Goal: Communication & Community: Answer question/provide support

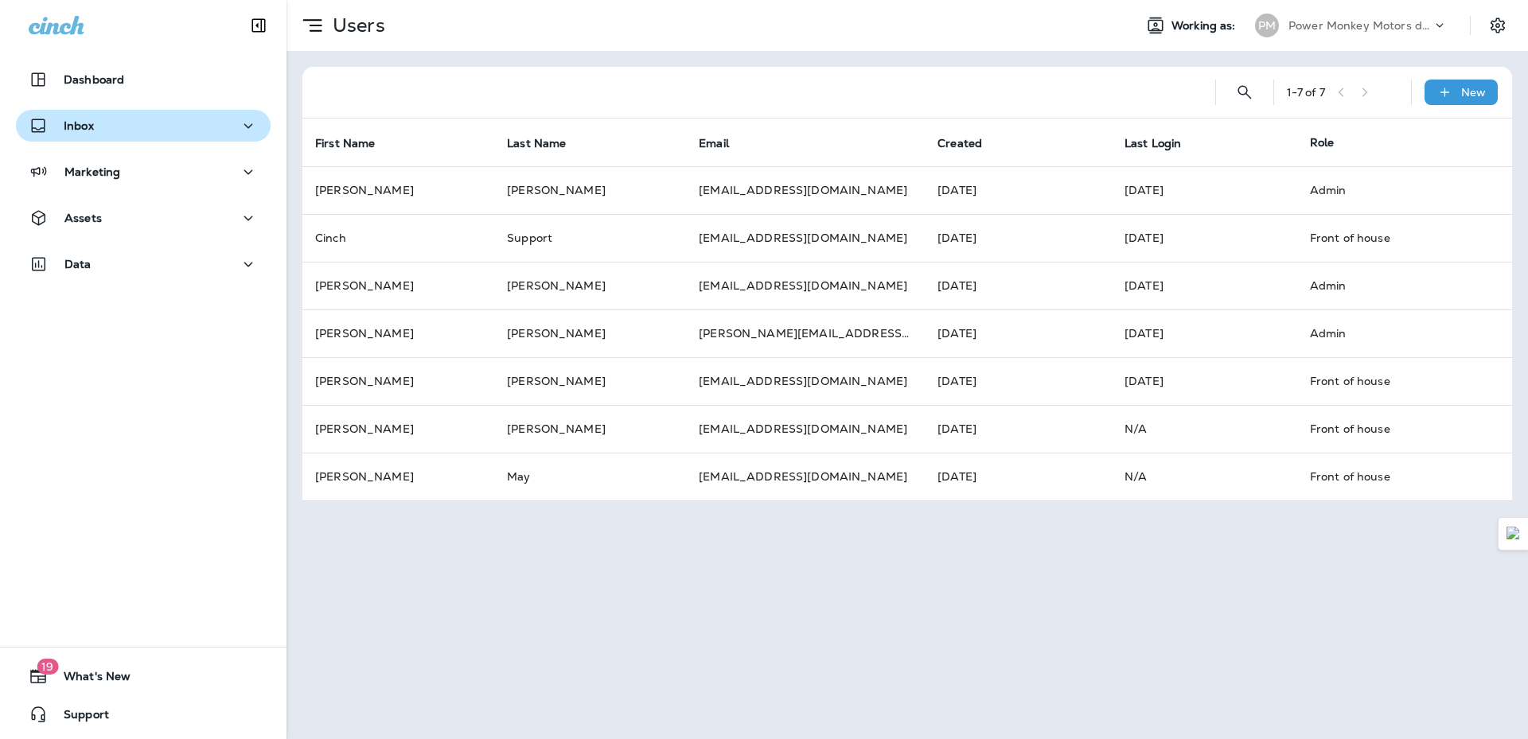
click at [97, 124] on div "Inbox" at bounding box center [143, 126] width 229 height 20
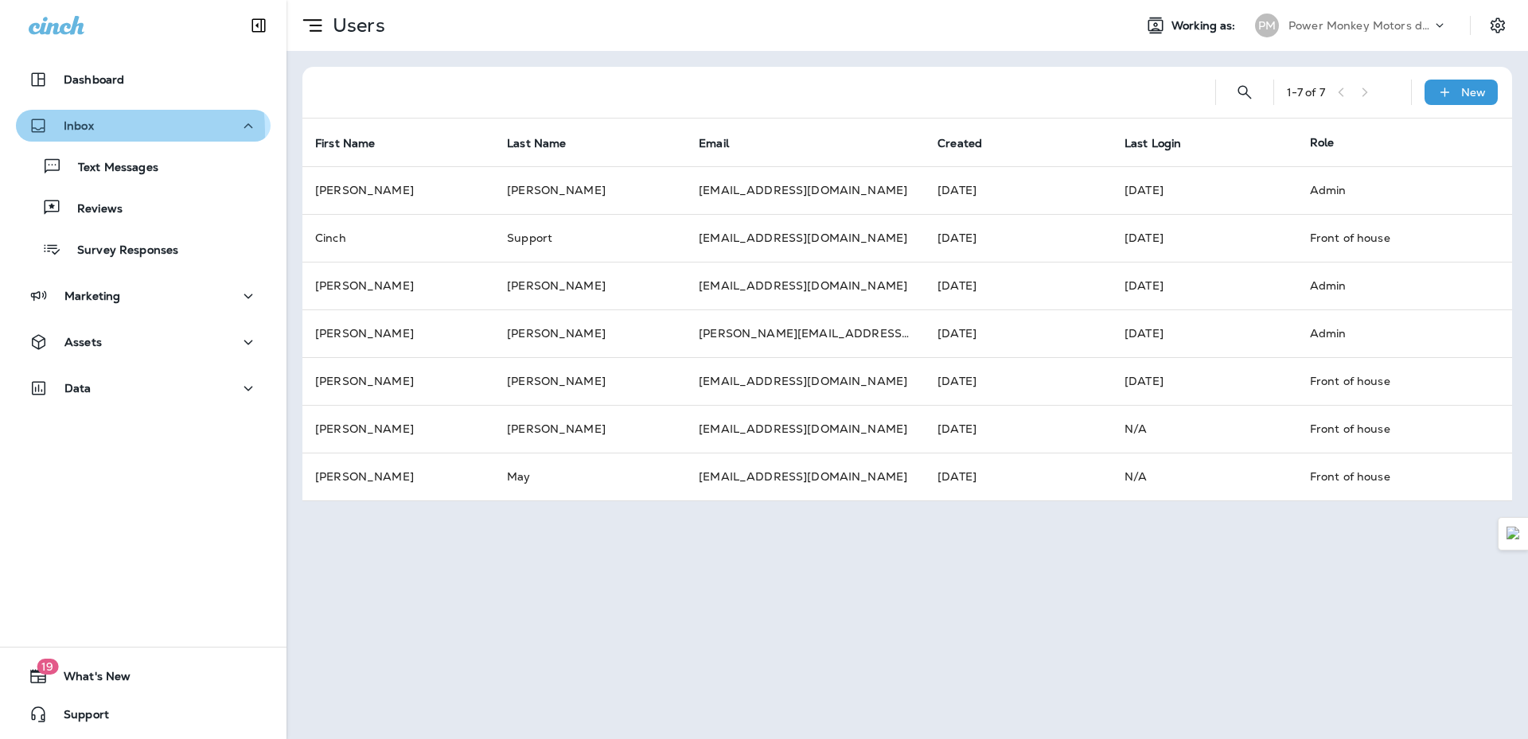
click at [82, 132] on p "Inbox" at bounding box center [79, 125] width 30 height 13
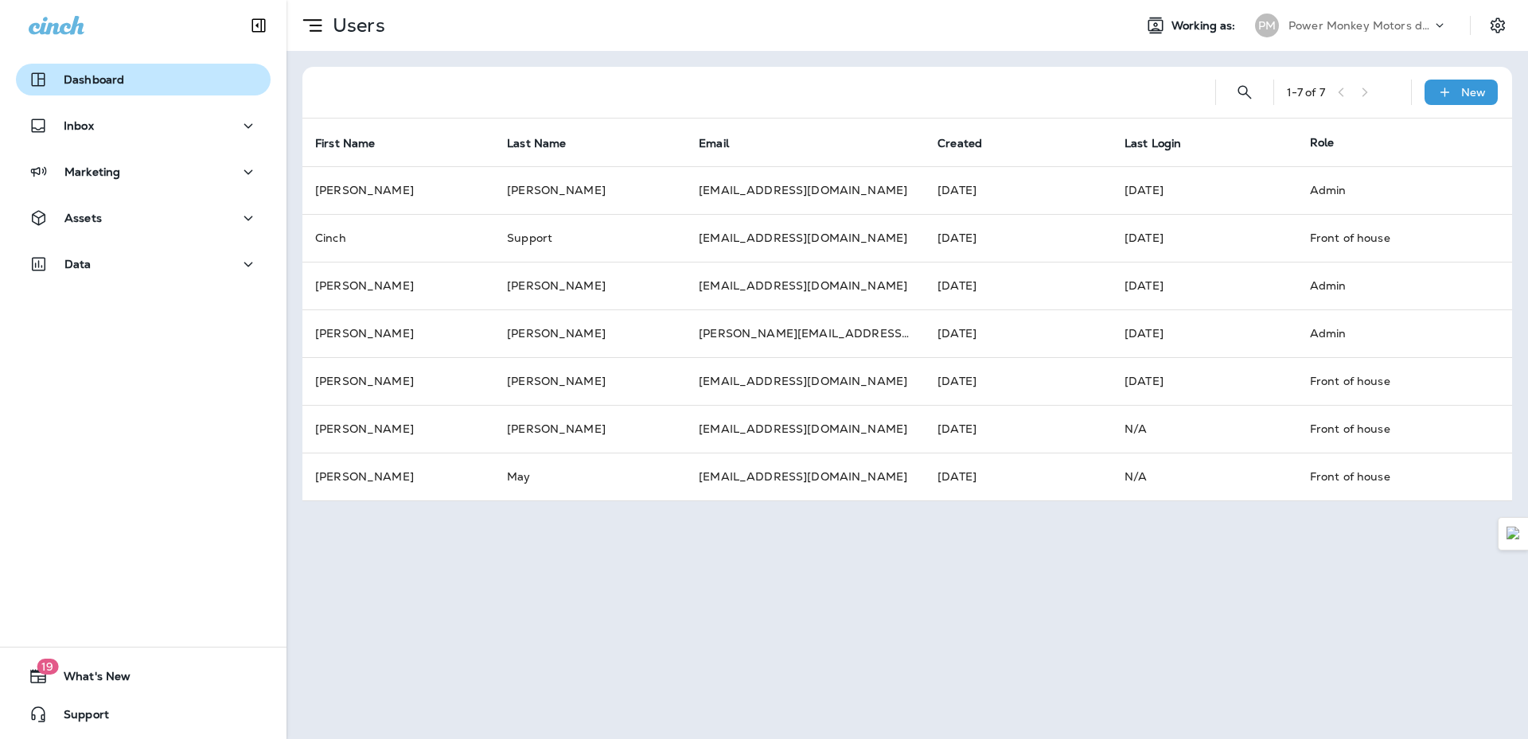
click at [105, 91] on button "Dashboard" at bounding box center [143, 80] width 255 height 32
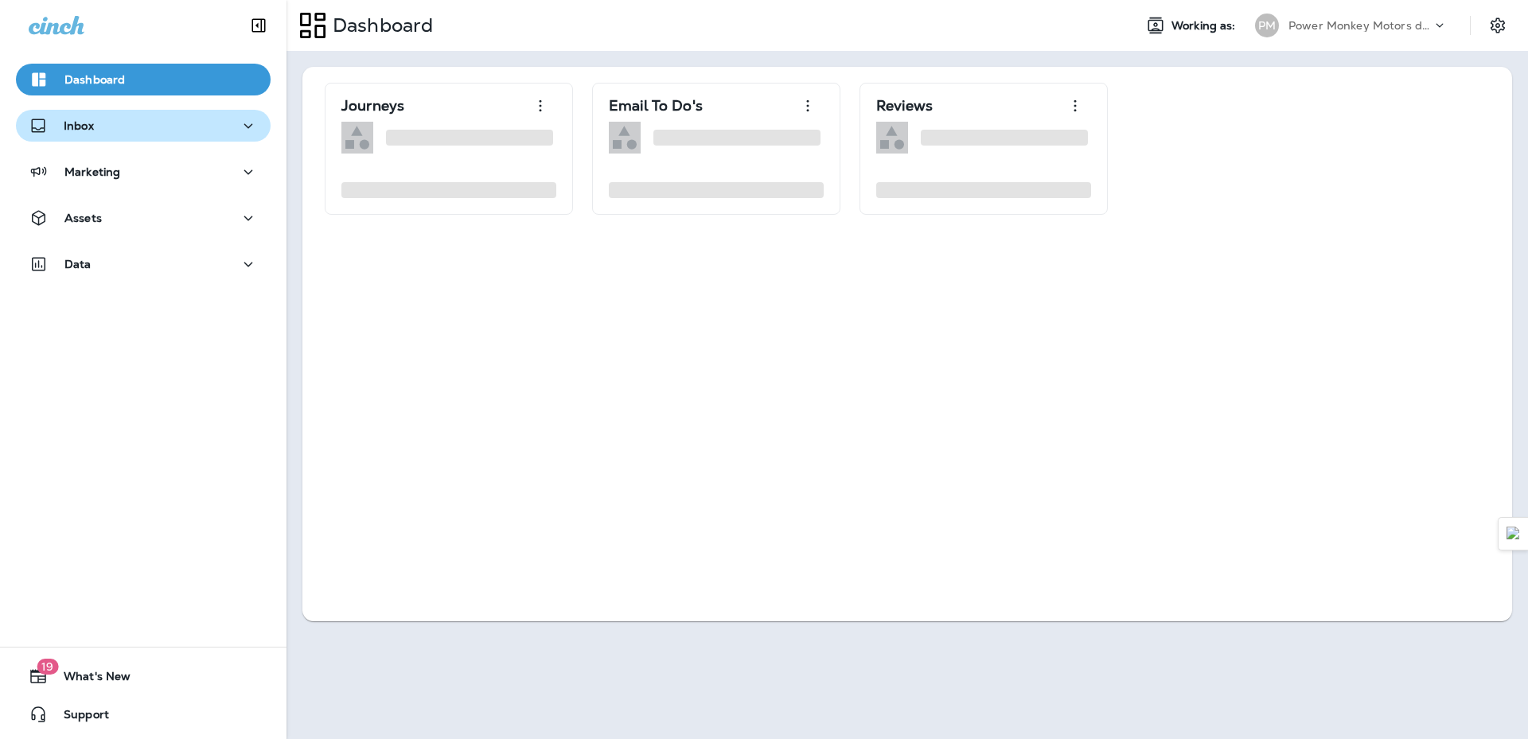
click at [97, 123] on div "Inbox" at bounding box center [143, 126] width 229 height 20
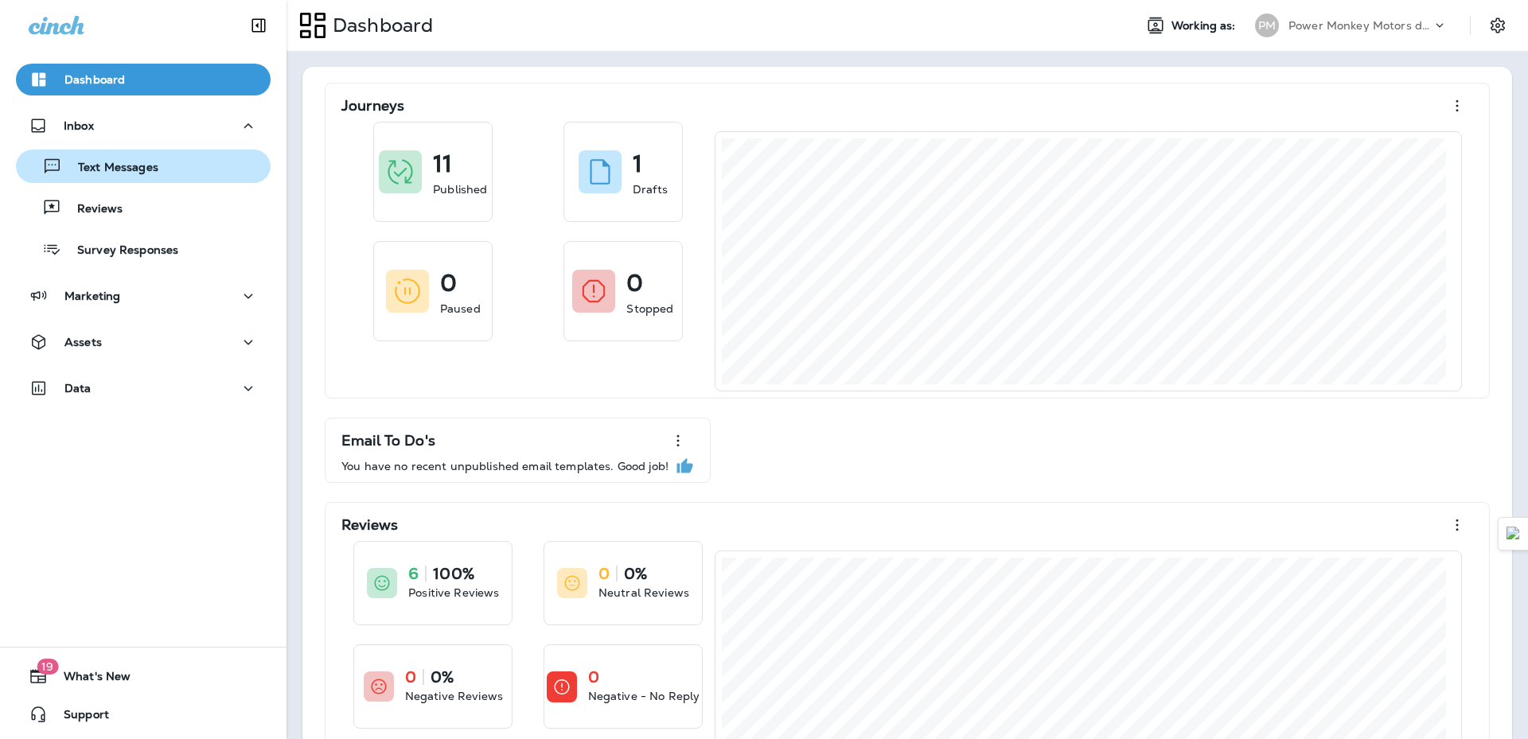
click at [107, 177] on button "Text Messages" at bounding box center [143, 166] width 255 height 33
